Goal: Transaction & Acquisition: Purchase product/service

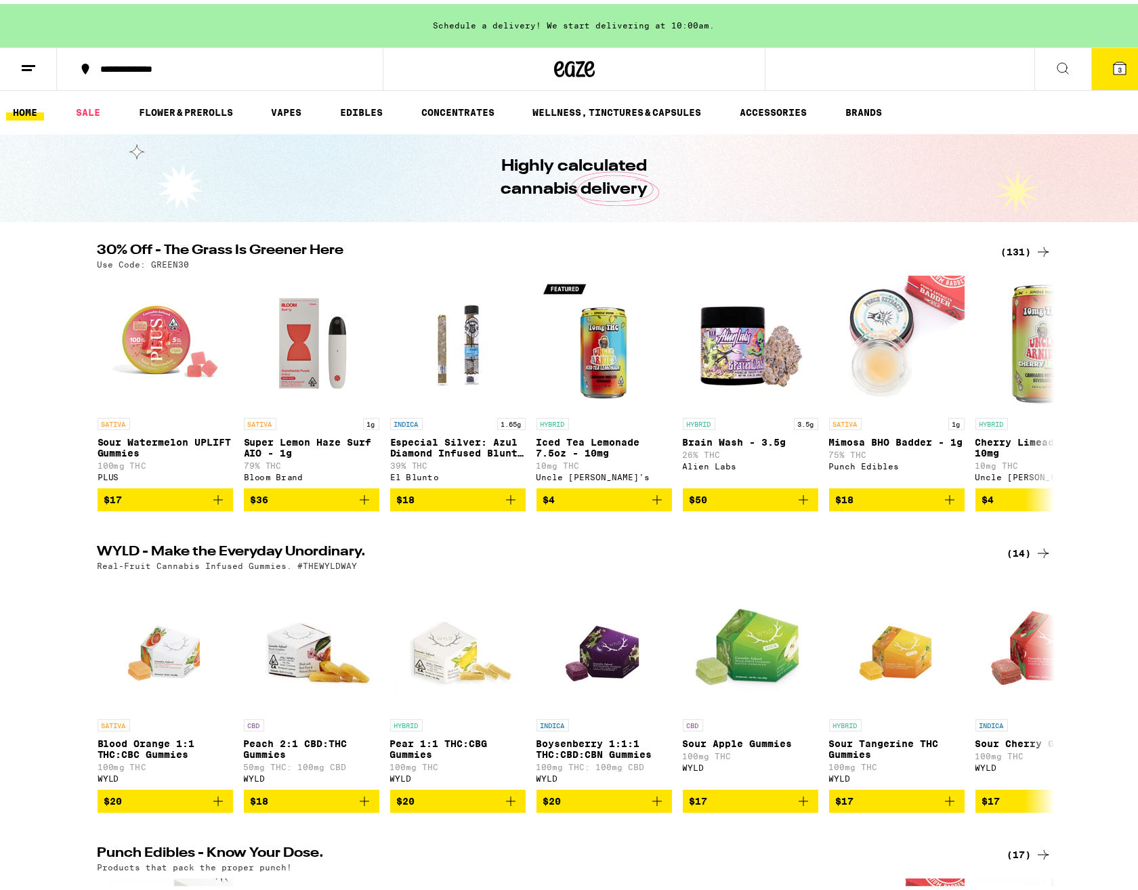
click at [867, 106] on link "BRANDS" at bounding box center [863, 108] width 50 height 16
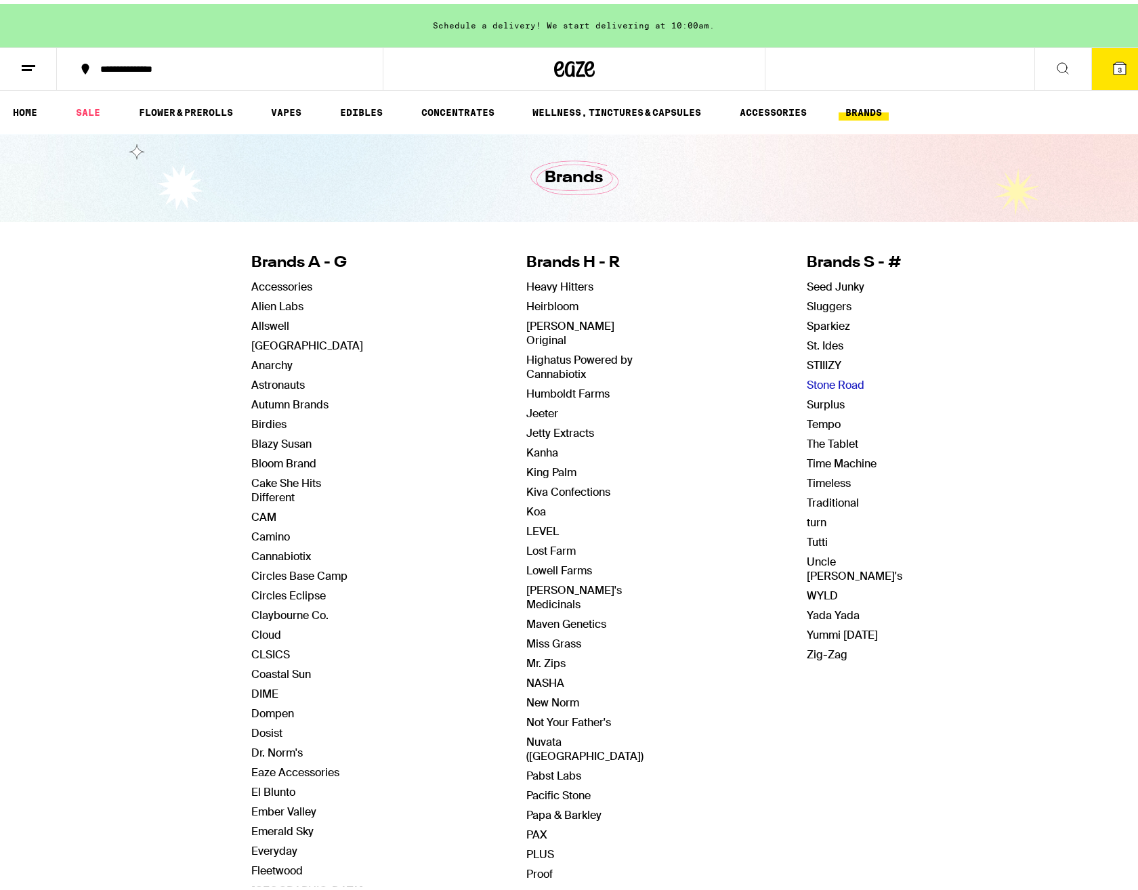
click at [819, 379] on link "Stone Road" at bounding box center [836, 381] width 58 height 14
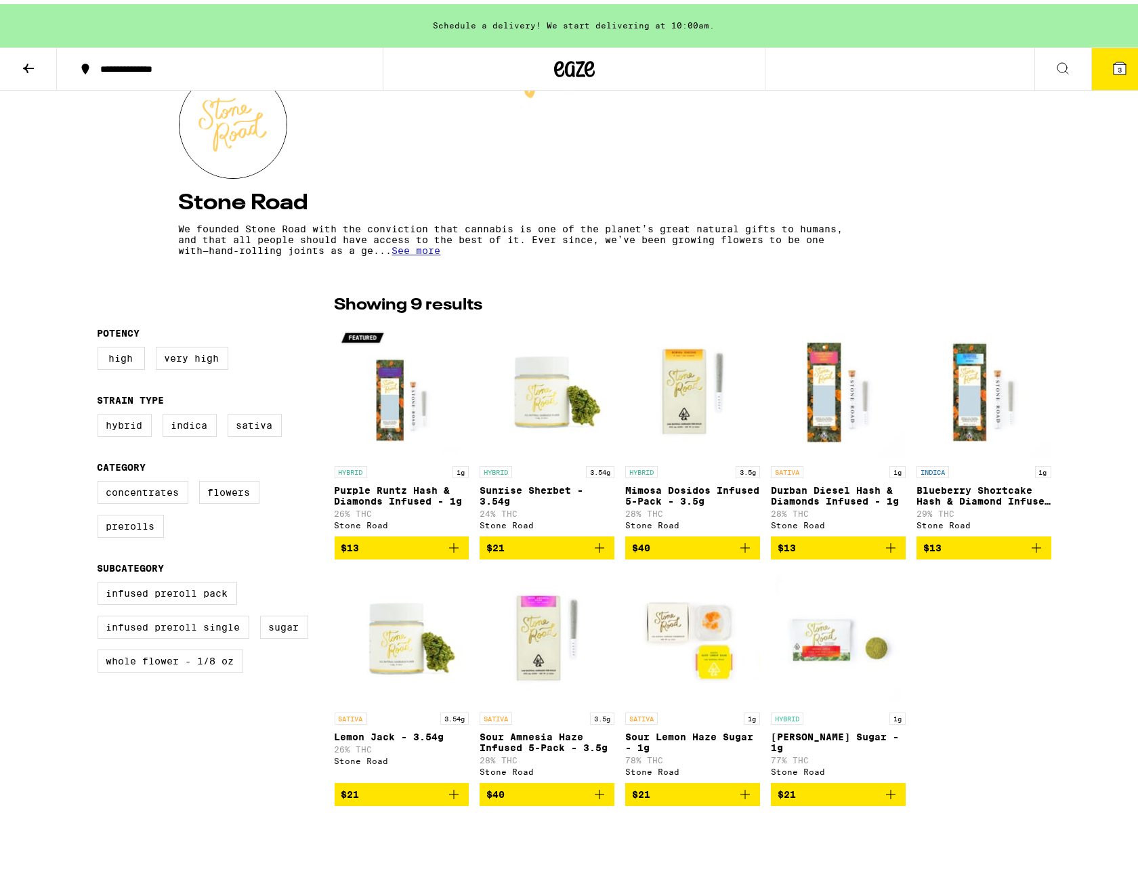
scroll to position [135, 0]
